Goal: Task Accomplishment & Management: Manage account settings

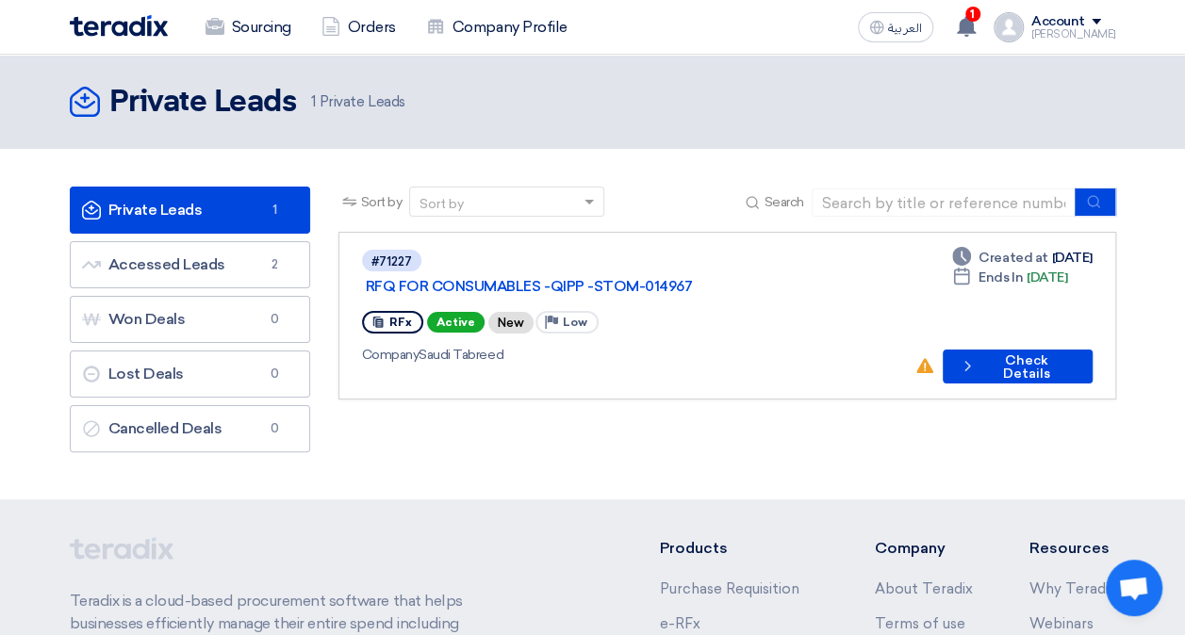
click at [653, 252] on div "#71227 RFQ FOR CONSUMABLES -QIPP -STOM-014967" at bounding box center [630, 273] width 537 height 50
click at [658, 278] on link "RFQ FOR CONSUMABLES -QIPP -STOM-014967" at bounding box center [601, 286] width 471 height 17
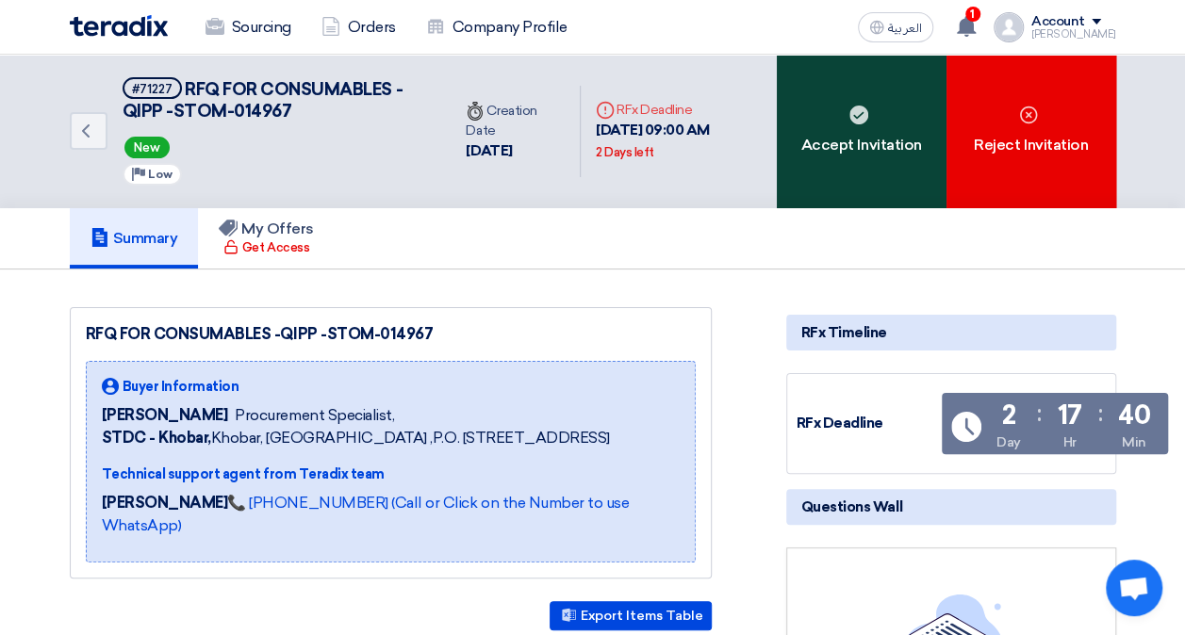
click at [870, 92] on div "Accept Invitation" at bounding box center [862, 132] width 170 height 154
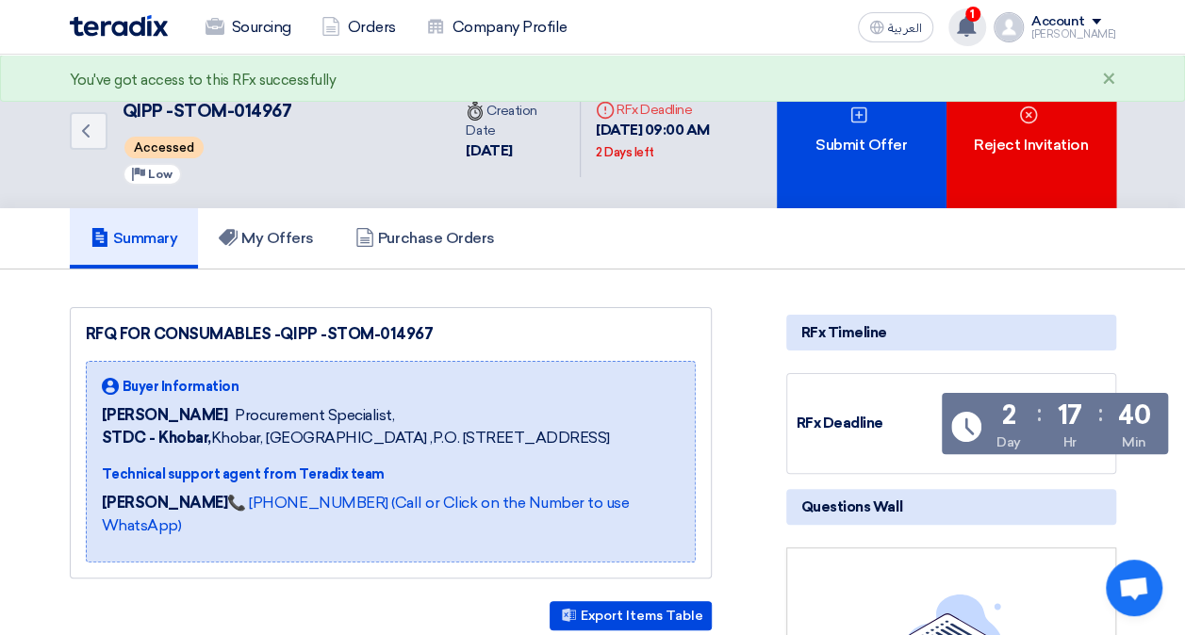
click at [977, 23] on icon at bounding box center [966, 26] width 21 height 21
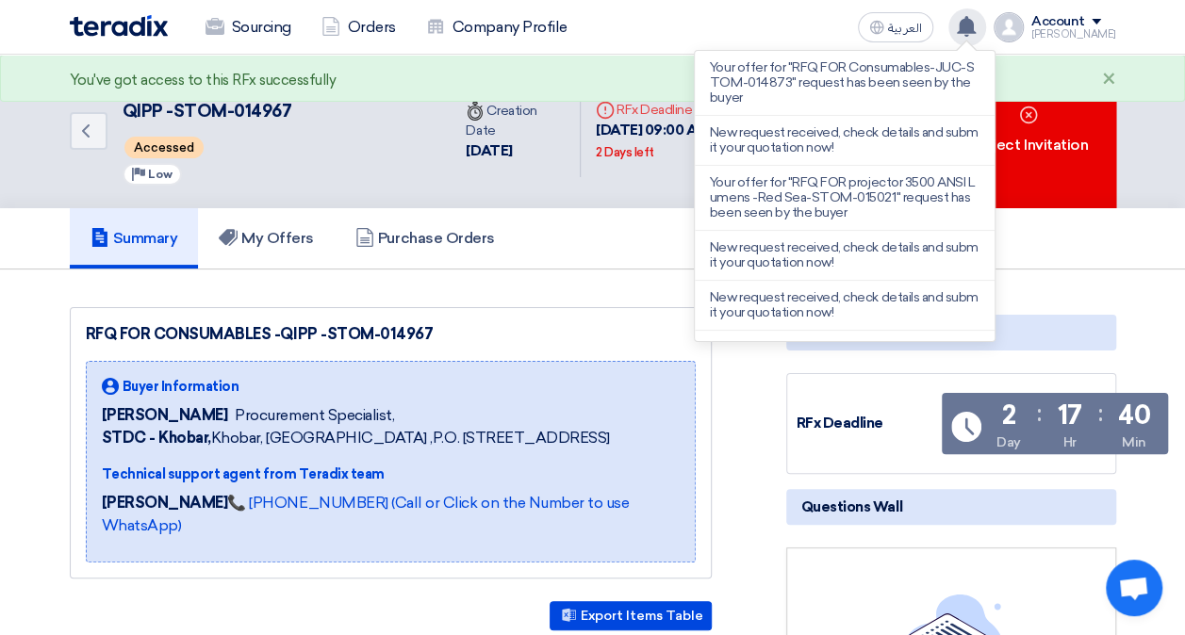
click at [977, 23] on icon at bounding box center [966, 26] width 21 height 21
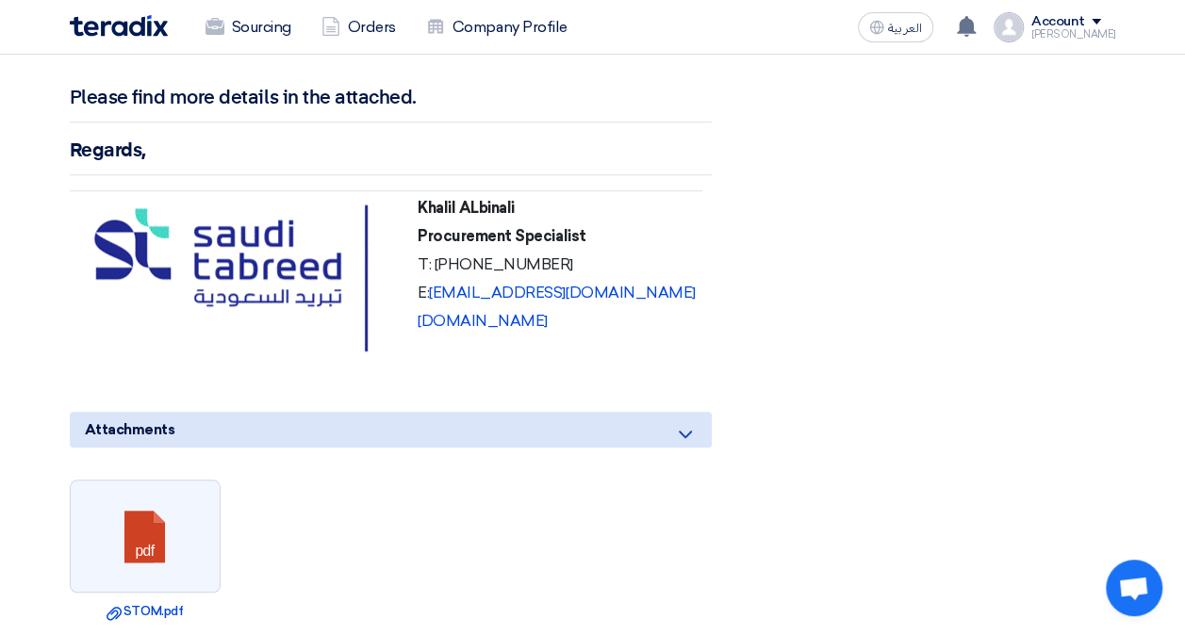
scroll to position [4336, 0]
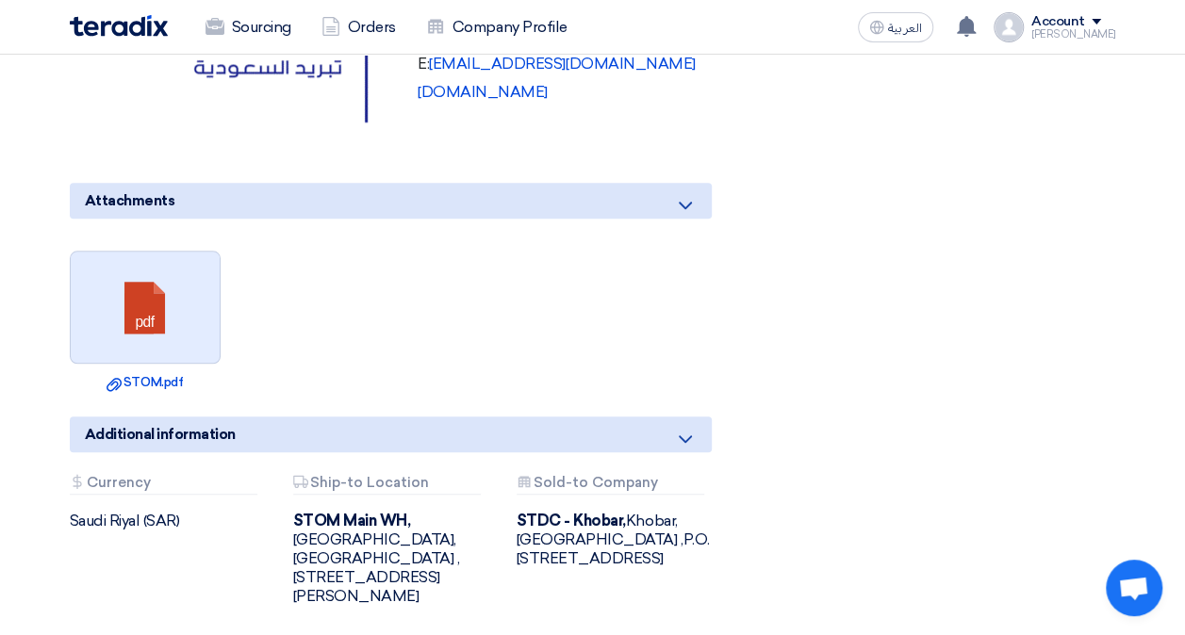
click at [156, 252] on link at bounding box center [146, 308] width 151 height 113
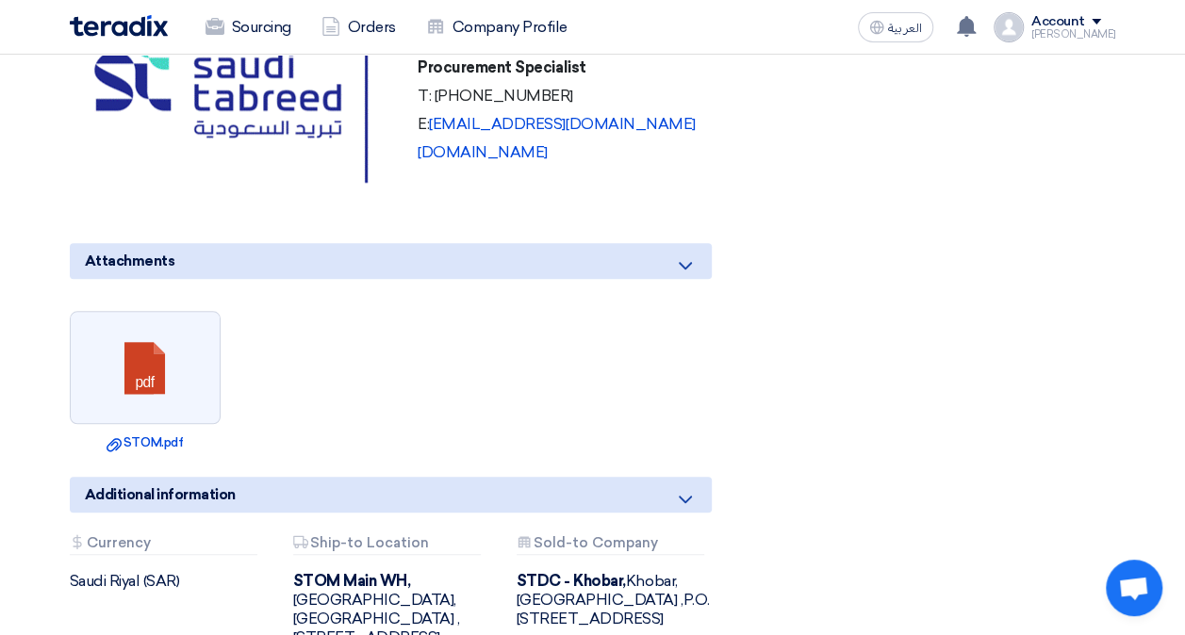
scroll to position [4430, 0]
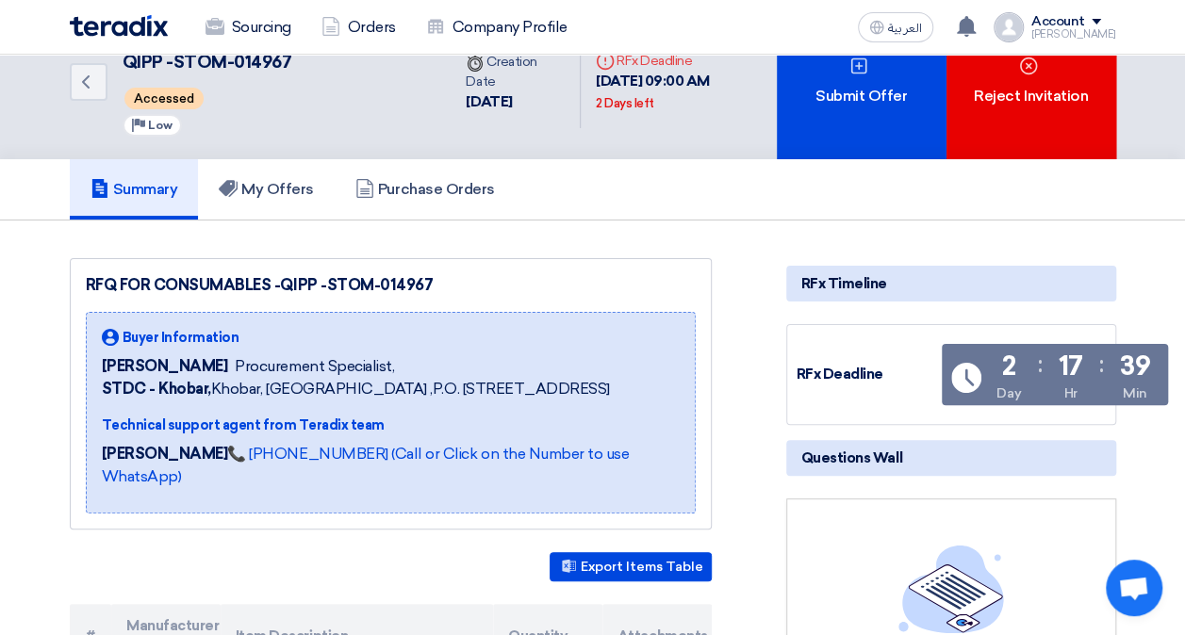
scroll to position [0, 0]
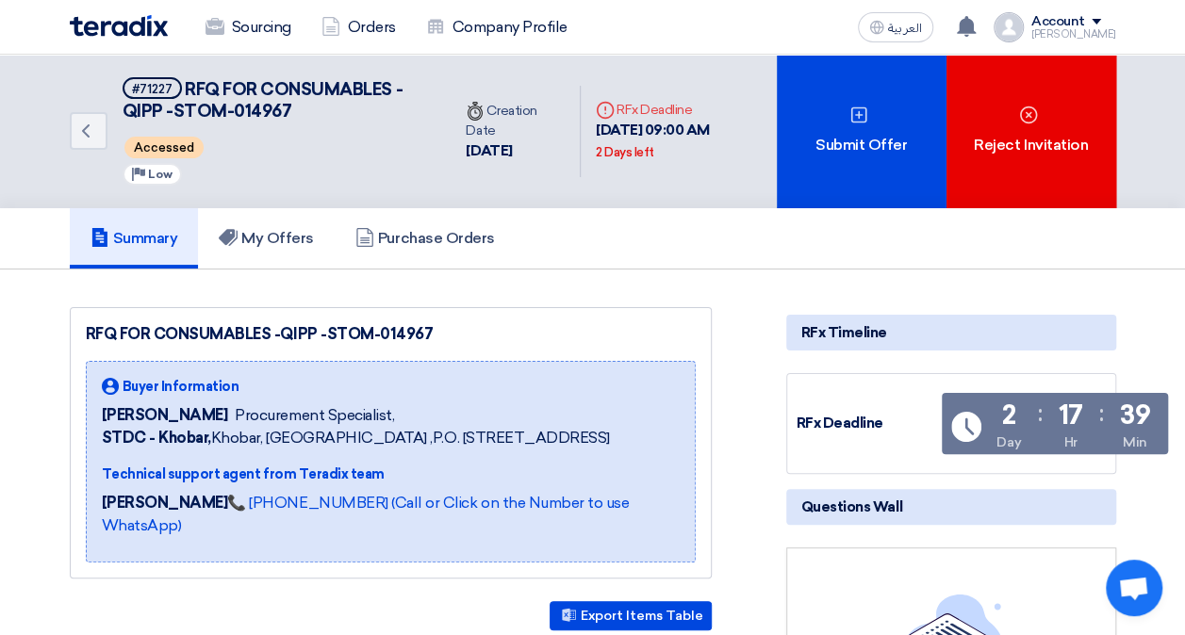
click at [125, 22] on img at bounding box center [119, 26] width 98 height 22
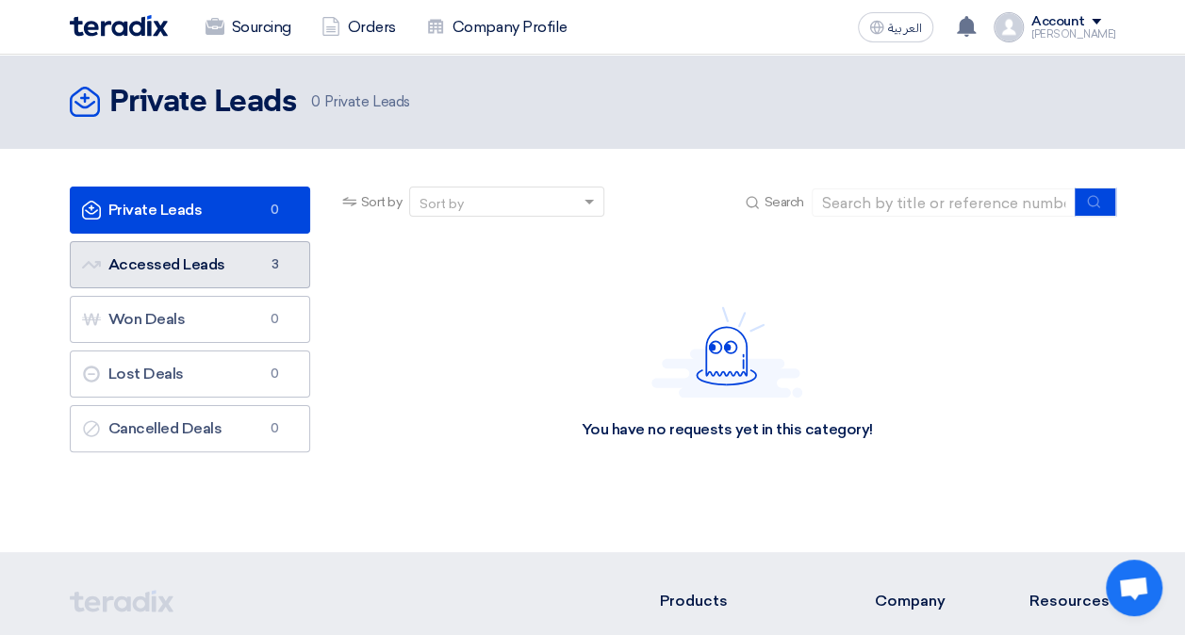
click at [262, 271] on link "Accessed Leads Accessed Leads 3" at bounding box center [190, 264] width 240 height 47
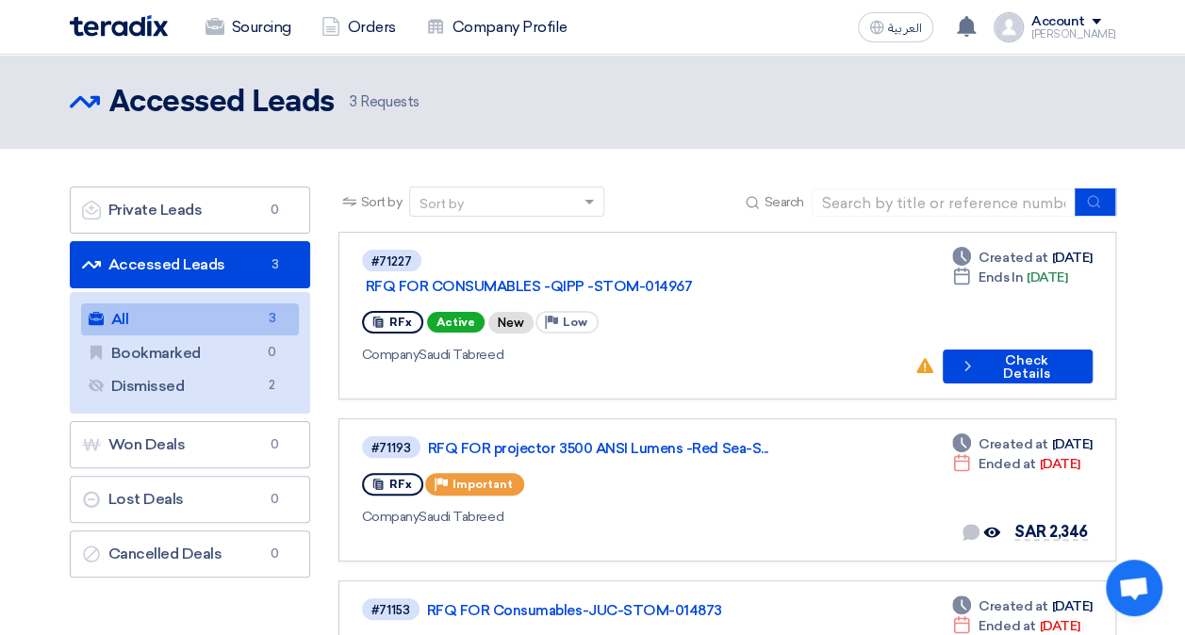
click at [90, 26] on img at bounding box center [119, 26] width 98 height 22
